Goal: Task Accomplishment & Management: Use online tool/utility

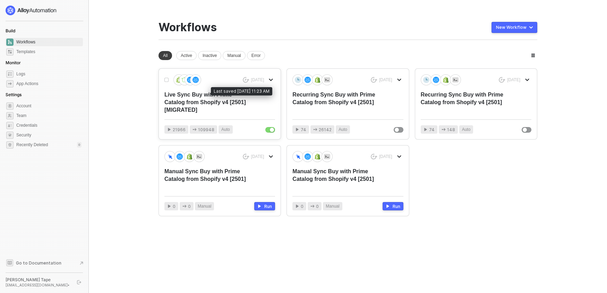
click at [266, 79] on div "[DATE]" at bounding box center [259, 80] width 33 height 8
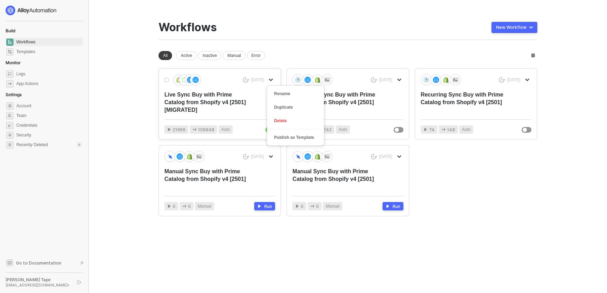
click at [270, 80] on icon "icon-arrow-down" at bounding box center [270, 80] width 3 height 2
click at [245, 113] on div "Live Sync Buy with Prime Catalog from Shopify v4 [2501] [MIGRATED]" at bounding box center [208, 102] width 88 height 23
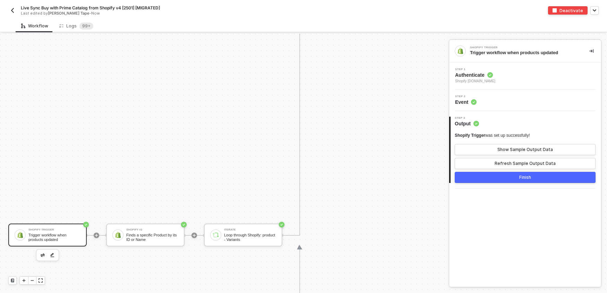
scroll to position [724, 0]
click at [79, 23] on sup "99+" at bounding box center [86, 26] width 14 height 7
